Goal: Information Seeking & Learning: Learn about a topic

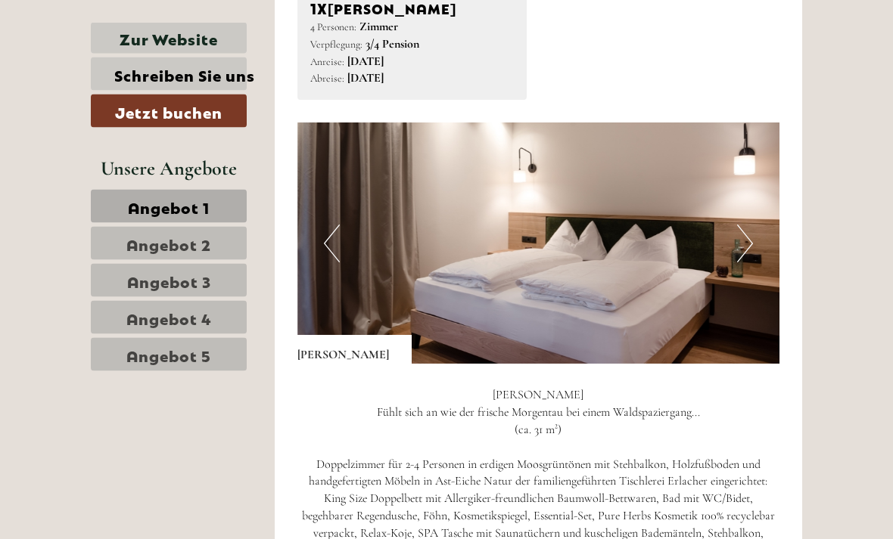
scroll to position [794, 0]
click at [754, 204] on img at bounding box center [538, 243] width 483 height 241
click at [742, 236] on button "Next" at bounding box center [745, 244] width 16 height 38
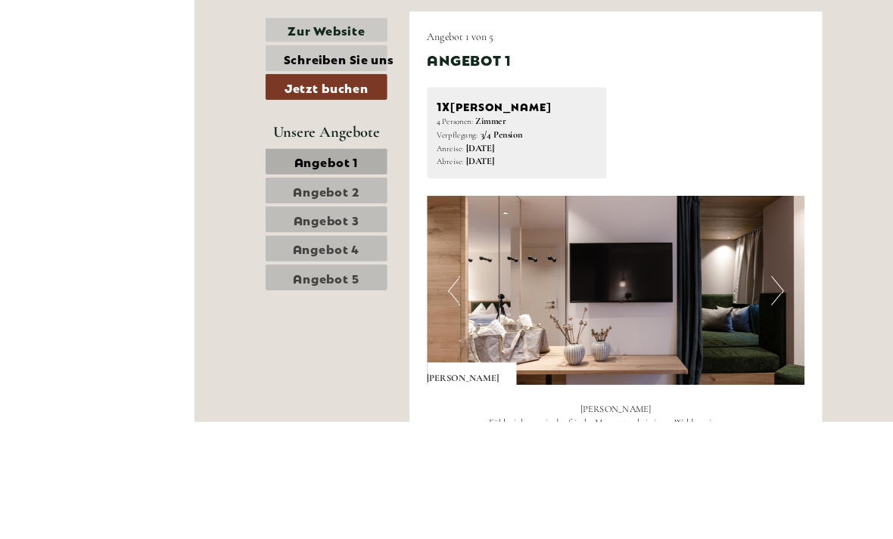
scroll to position [793, 0]
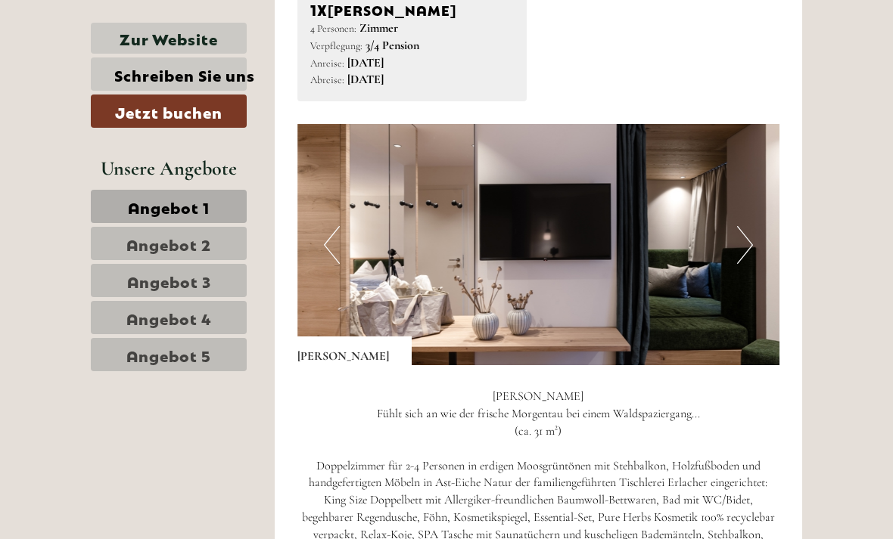
click at [746, 242] on button "Next" at bounding box center [745, 245] width 16 height 38
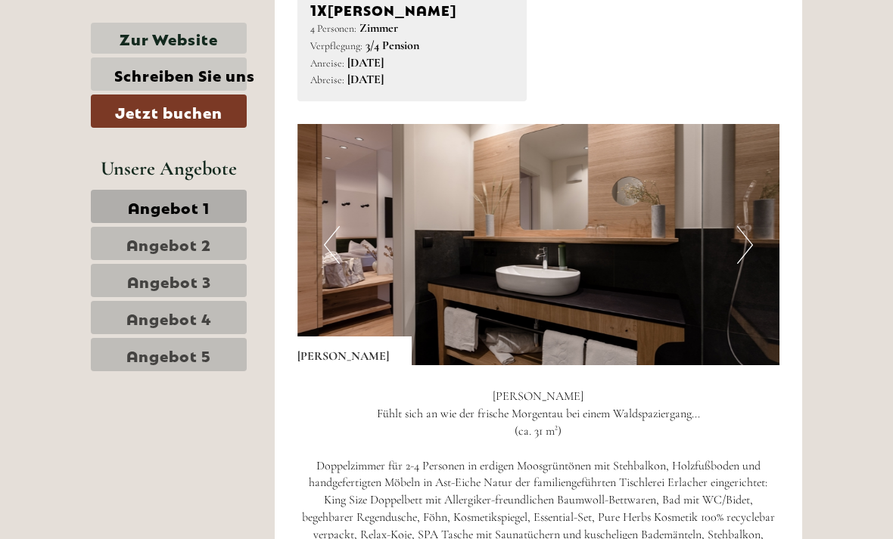
click at [742, 233] on button "Next" at bounding box center [745, 245] width 16 height 38
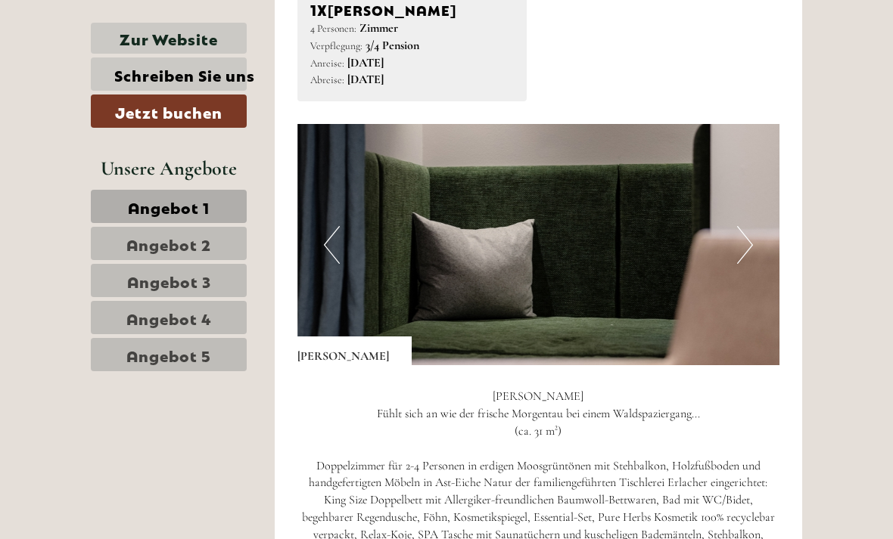
click at [742, 239] on button "Next" at bounding box center [745, 245] width 16 height 38
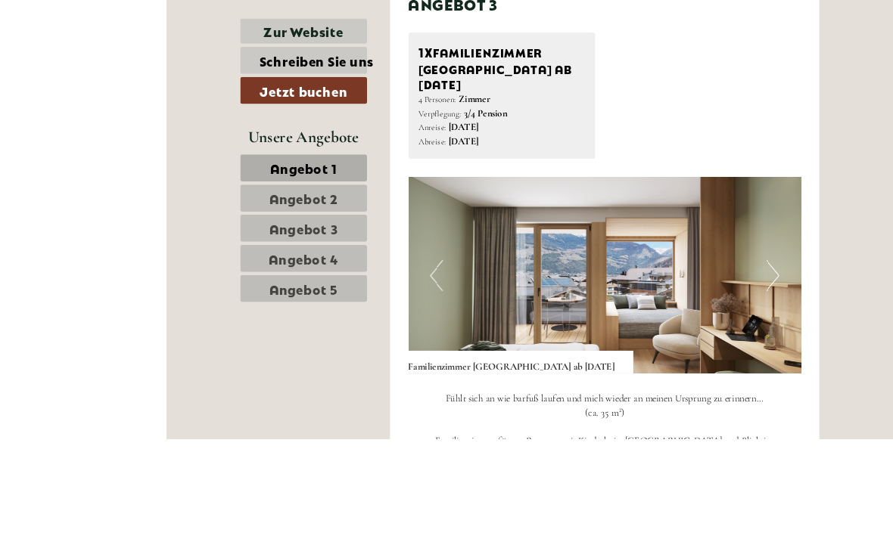
scroll to position [2951, 0]
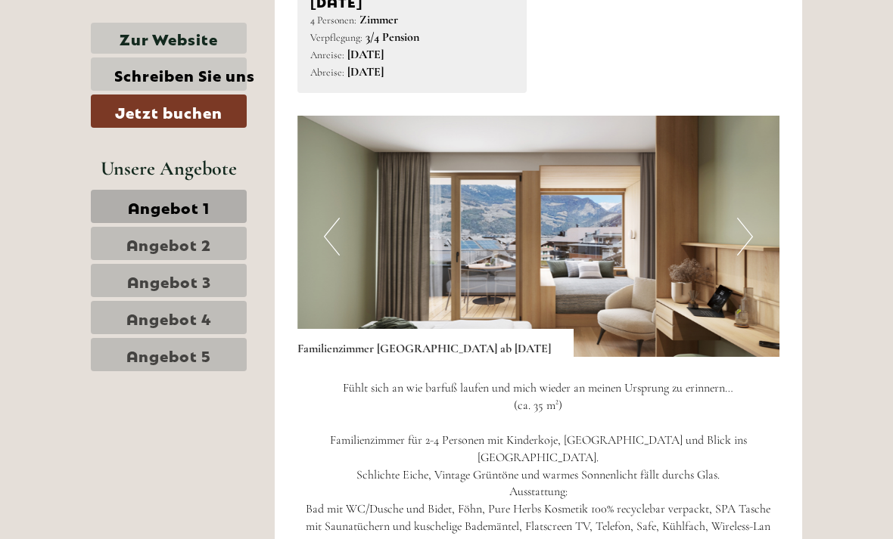
click at [754, 210] on img at bounding box center [538, 236] width 483 height 241
click at [745, 218] on button "Next" at bounding box center [745, 237] width 16 height 38
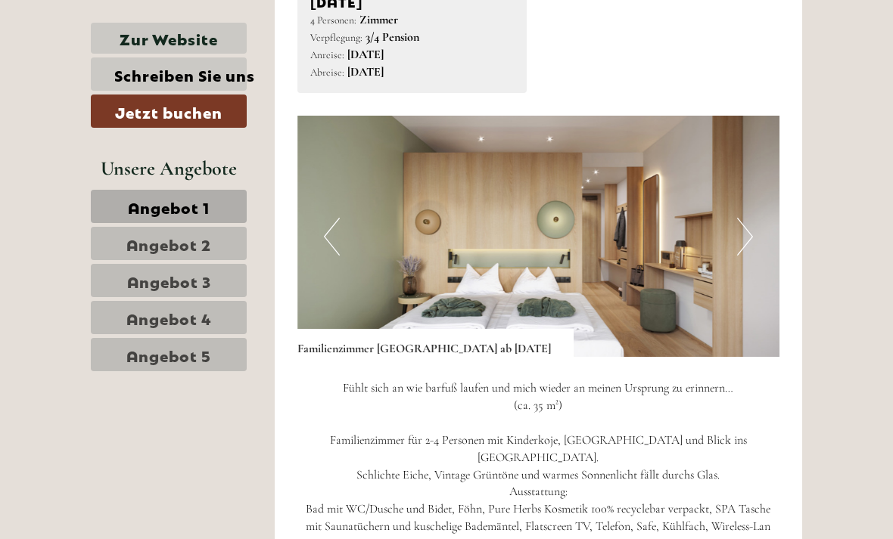
click at [739, 218] on button "Next" at bounding box center [745, 237] width 16 height 38
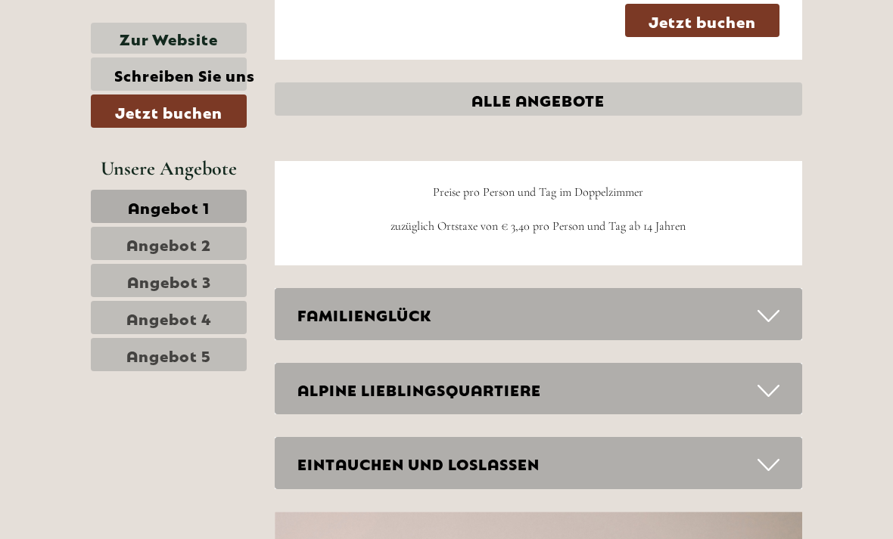
scroll to position [3760, 0]
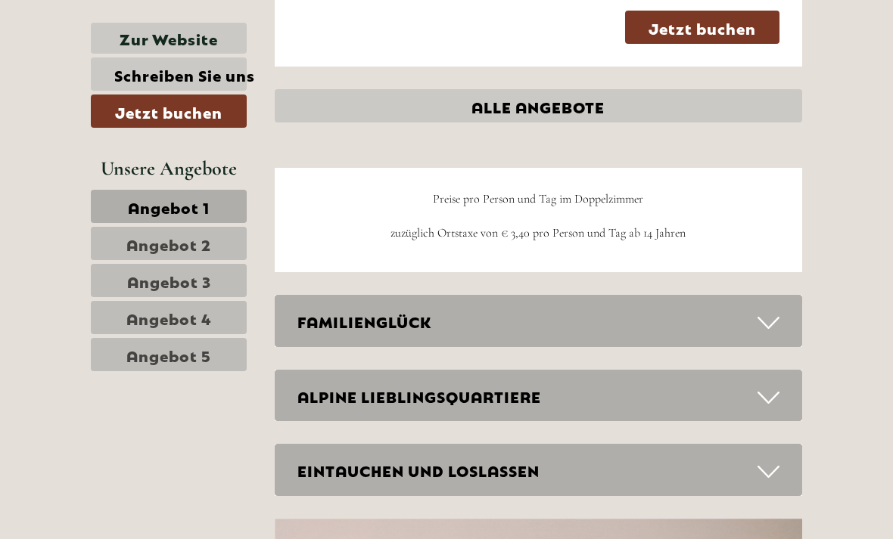
click at [763, 310] on icon at bounding box center [768, 323] width 22 height 26
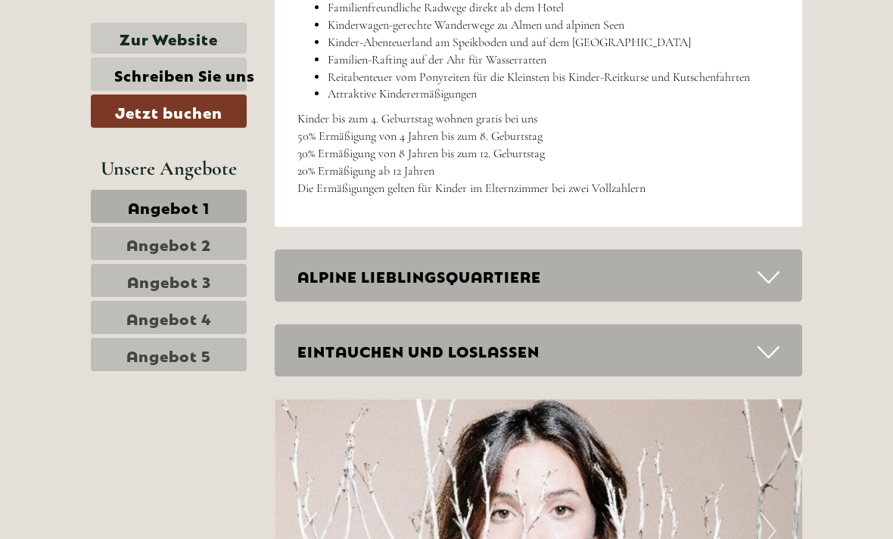
scroll to position [4594, 0]
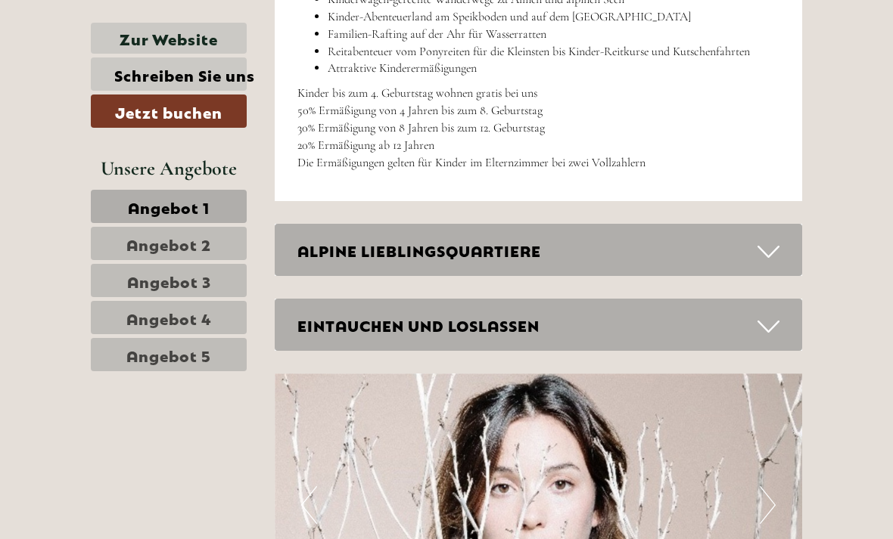
click at [773, 239] on icon at bounding box center [768, 252] width 22 height 26
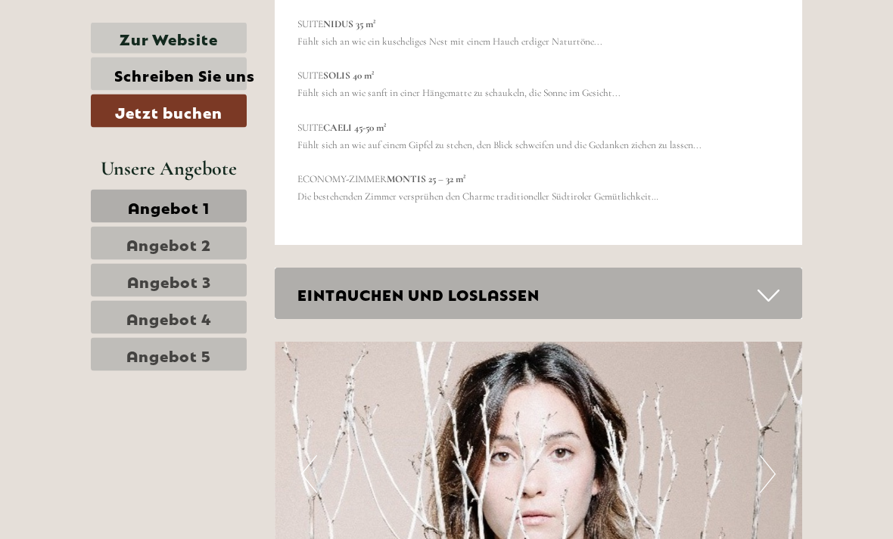
scroll to position [5543, 0]
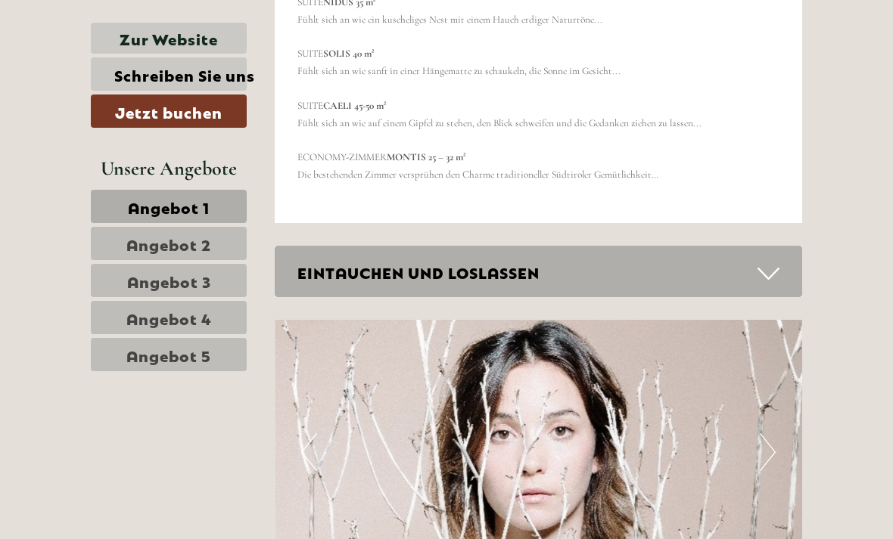
click at [776, 261] on icon at bounding box center [768, 274] width 22 height 26
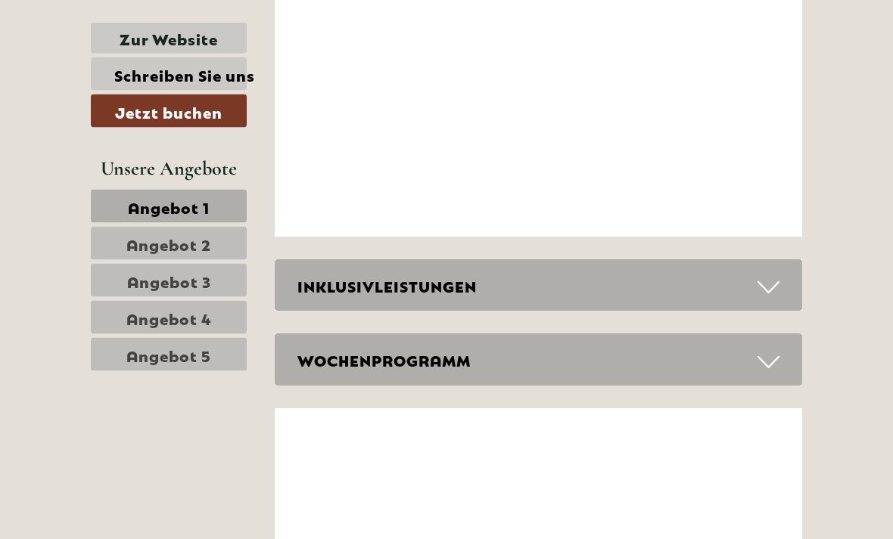
scroll to position [6994, 0]
click at [772, 275] on icon at bounding box center [768, 288] width 22 height 26
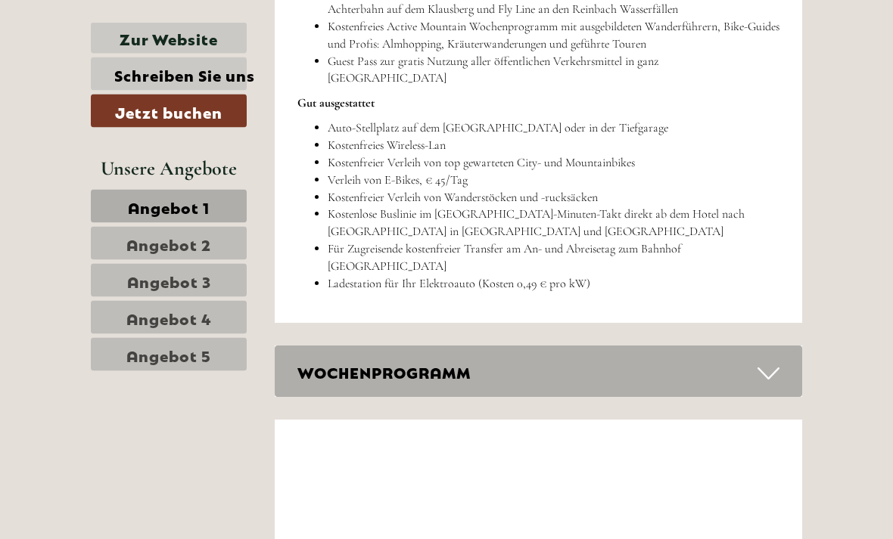
scroll to position [7889, 0]
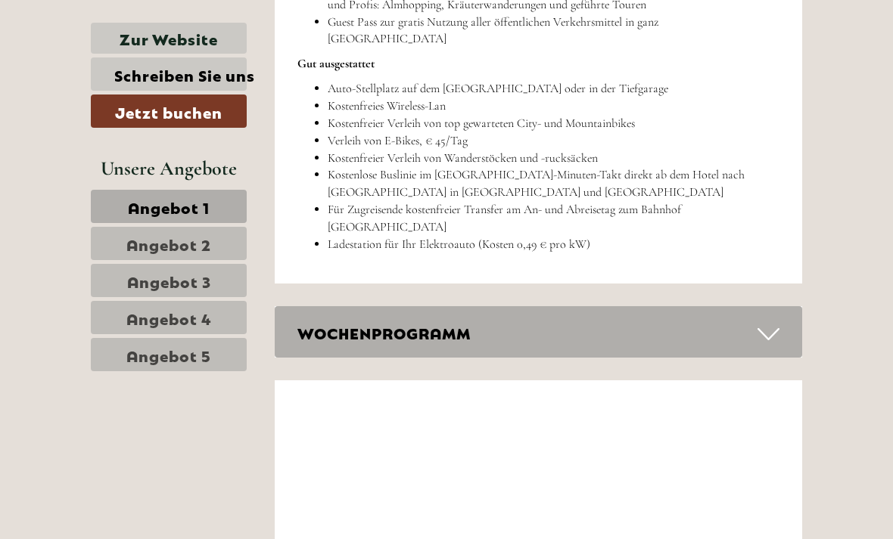
click at [776, 322] on icon at bounding box center [768, 335] width 22 height 26
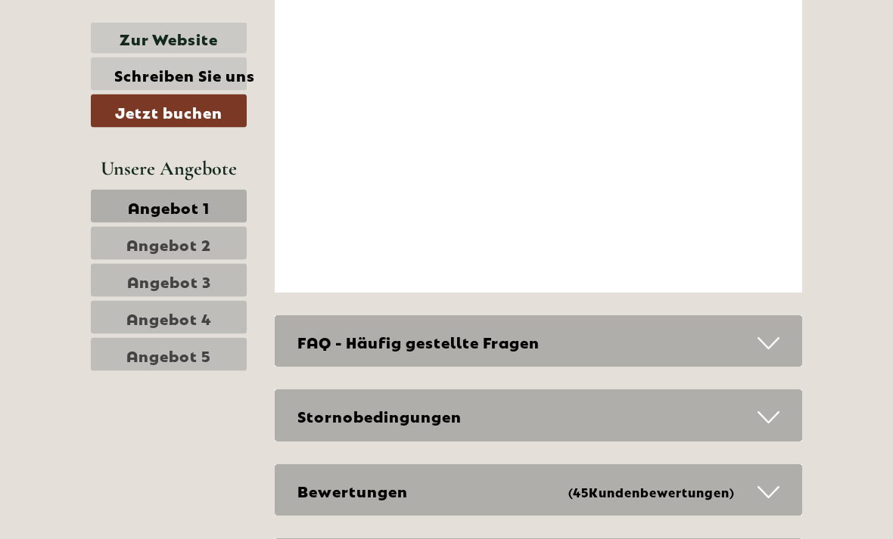
scroll to position [8672, 0]
click at [779, 465] on div "Bewertungen (45 Kundenbewertungen )" at bounding box center [539, 491] width 528 height 52
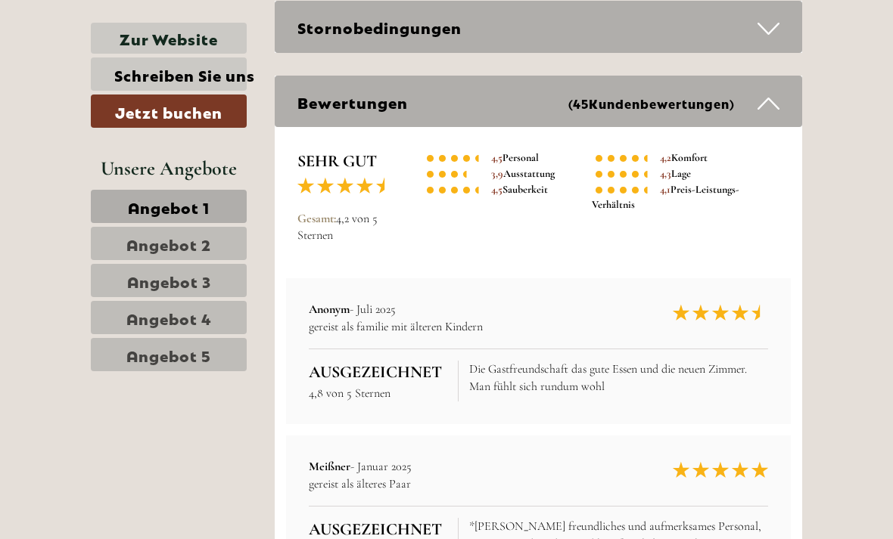
scroll to position [9080, 0]
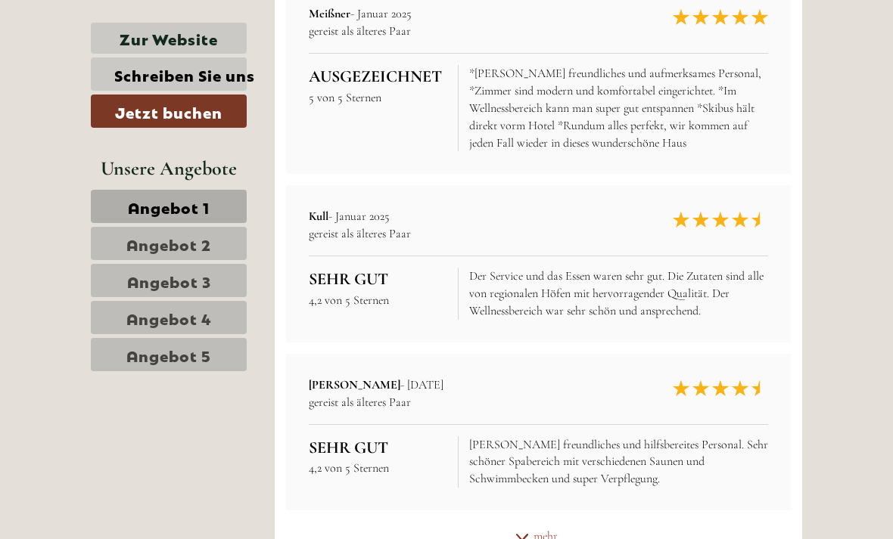
scroll to position [9512, 0]
click at [533, 524] on div "mehr" at bounding box center [539, 539] width 528 height 30
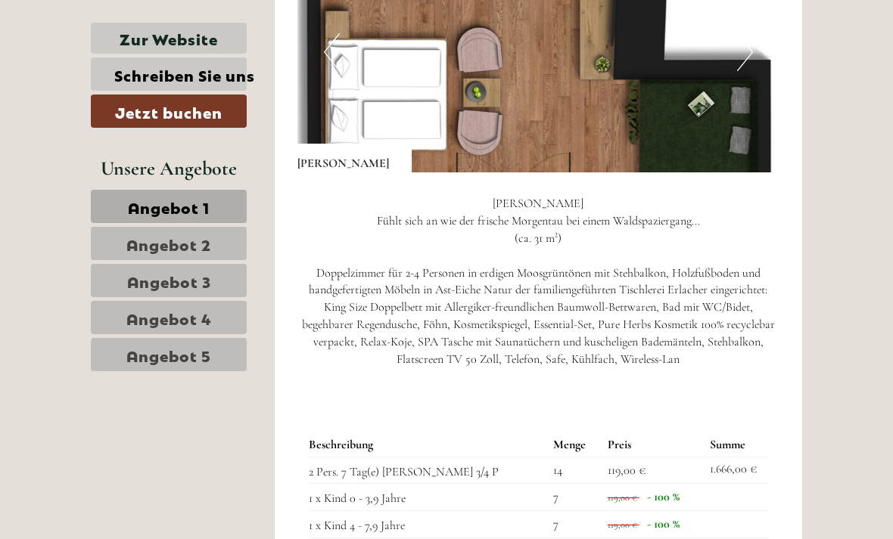
scroll to position [987, 0]
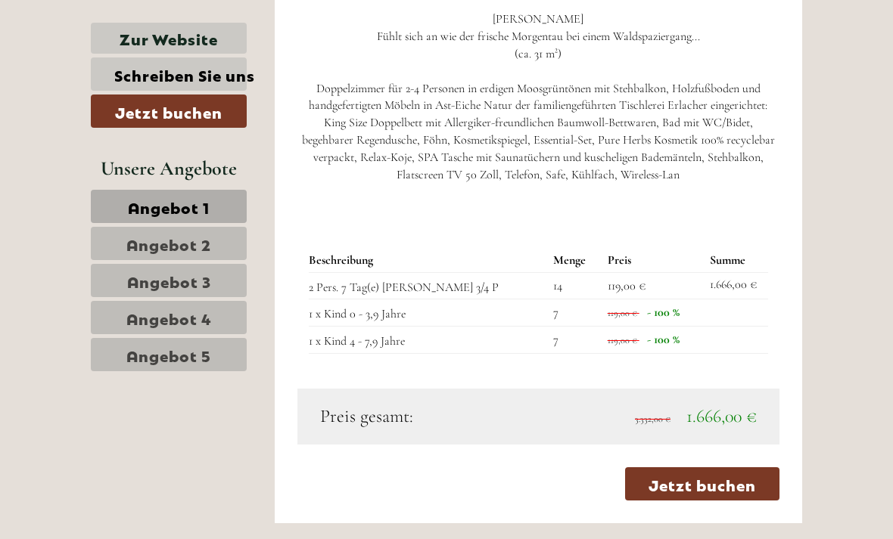
click at [154, 243] on span "Angebot 2" at bounding box center [168, 243] width 85 height 21
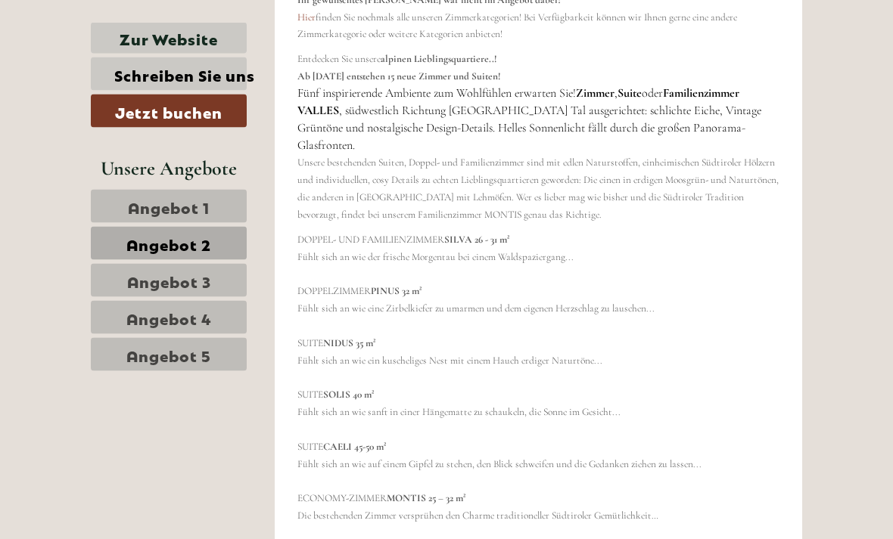
scroll to position [3110, 0]
click at [154, 248] on span "Angebot 2" at bounding box center [168, 243] width 85 height 21
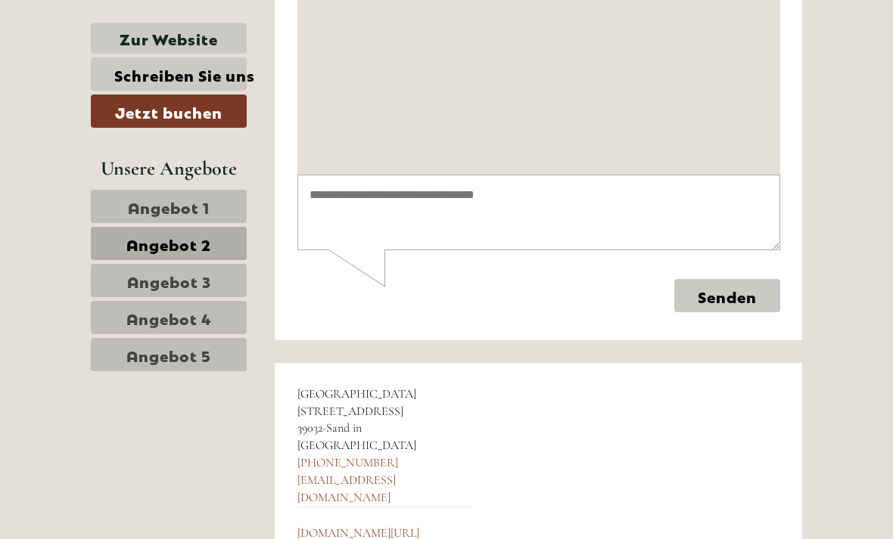
scroll to position [8521, 0]
click at [158, 44] on link "Zur Website" at bounding box center [169, 38] width 156 height 31
